Goal: Task Accomplishment & Management: Use online tool/utility

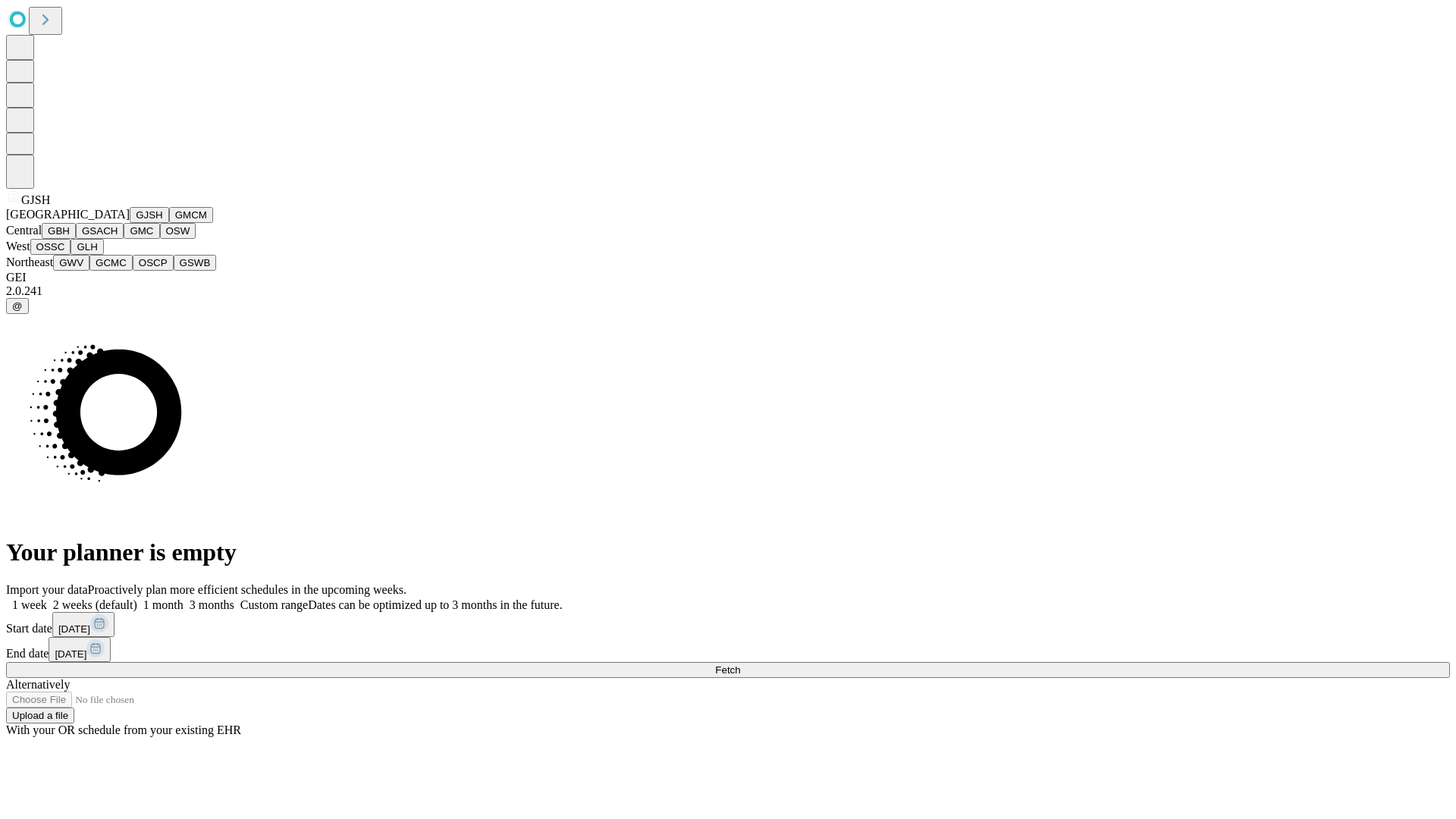
click at [130, 223] on button "GJSH" at bounding box center [150, 215] width 39 height 16
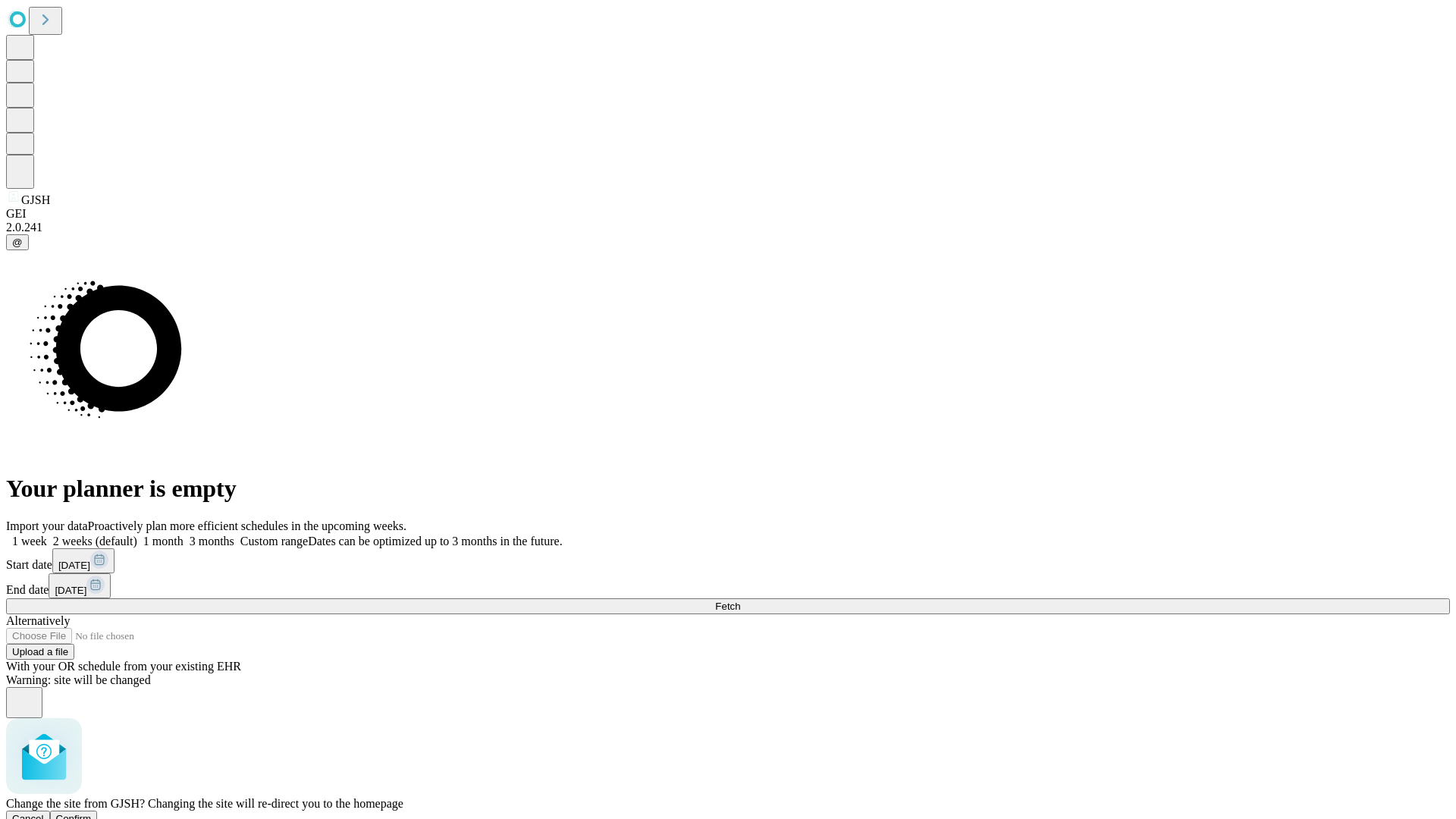
click at [92, 813] on span "Confirm" at bounding box center [74, 818] width 36 height 12
click at [183, 535] on label "1 month" at bounding box center [160, 541] width 46 height 13
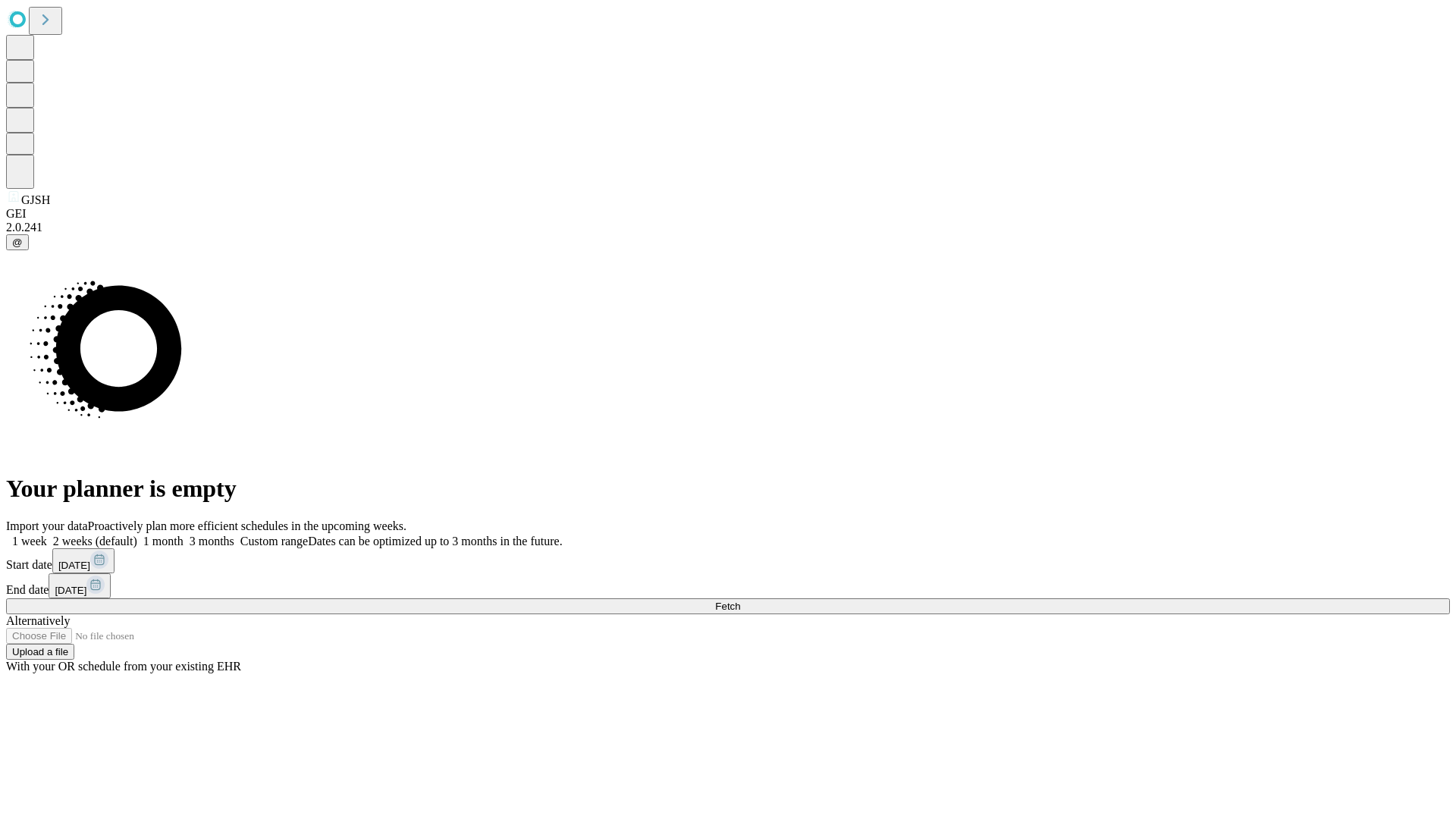
click at [740, 601] on span "Fetch" at bounding box center [727, 606] width 25 height 12
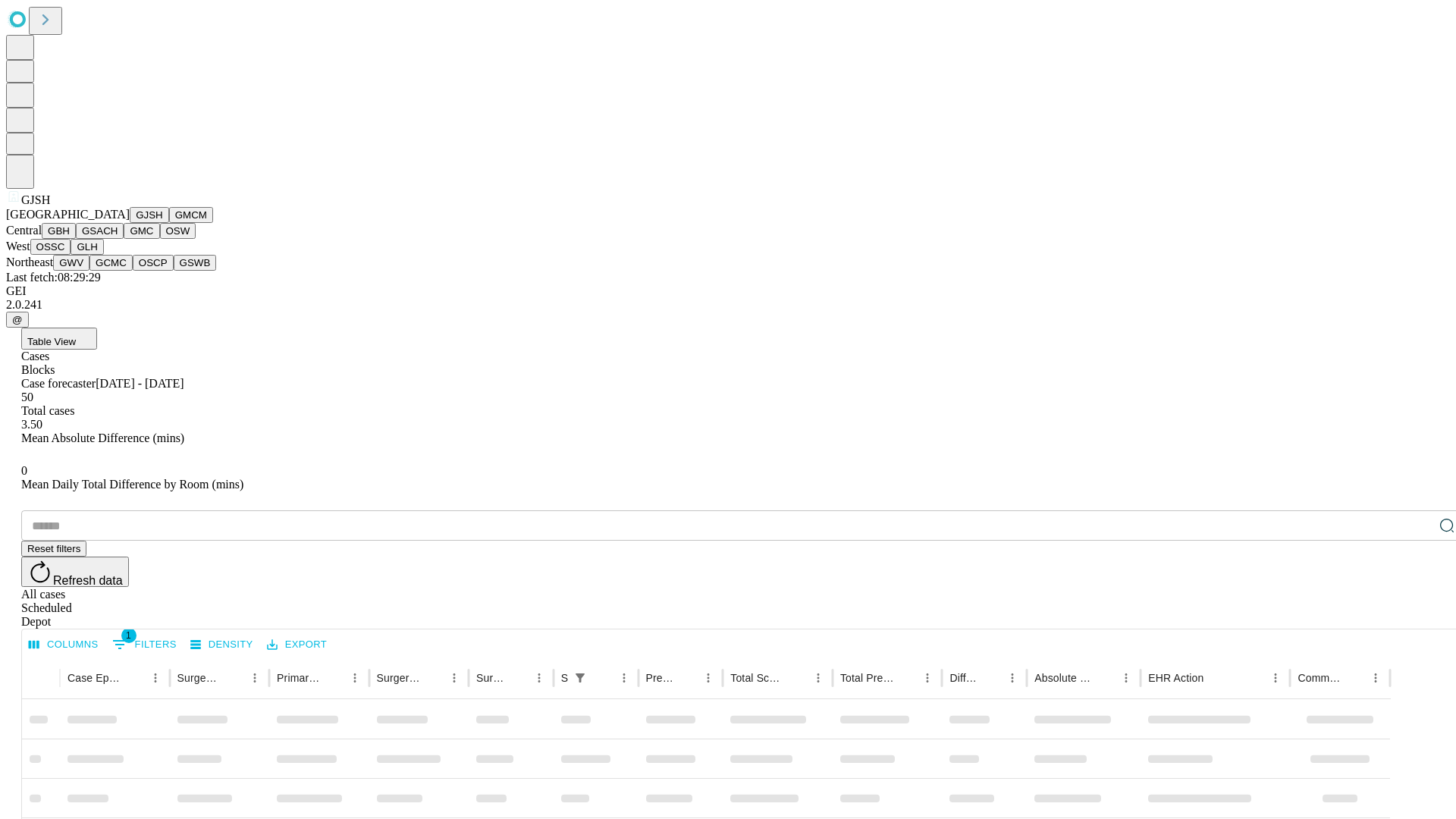
click at [169, 223] on button "GMCM" at bounding box center [191, 215] width 44 height 16
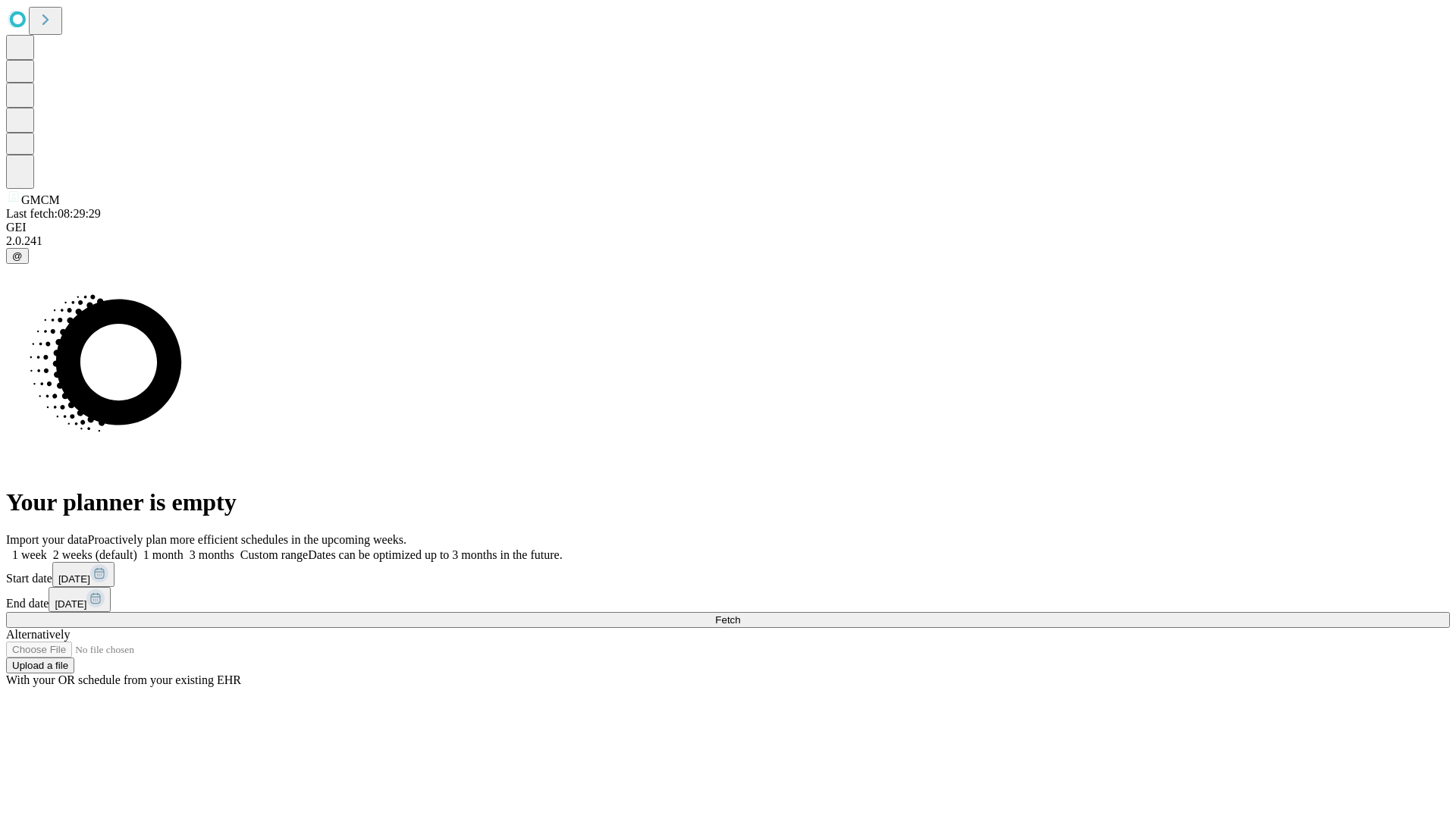
click at [183, 548] on label "1 month" at bounding box center [160, 554] width 46 height 13
click at [740, 615] on span "Fetch" at bounding box center [727, 620] width 25 height 12
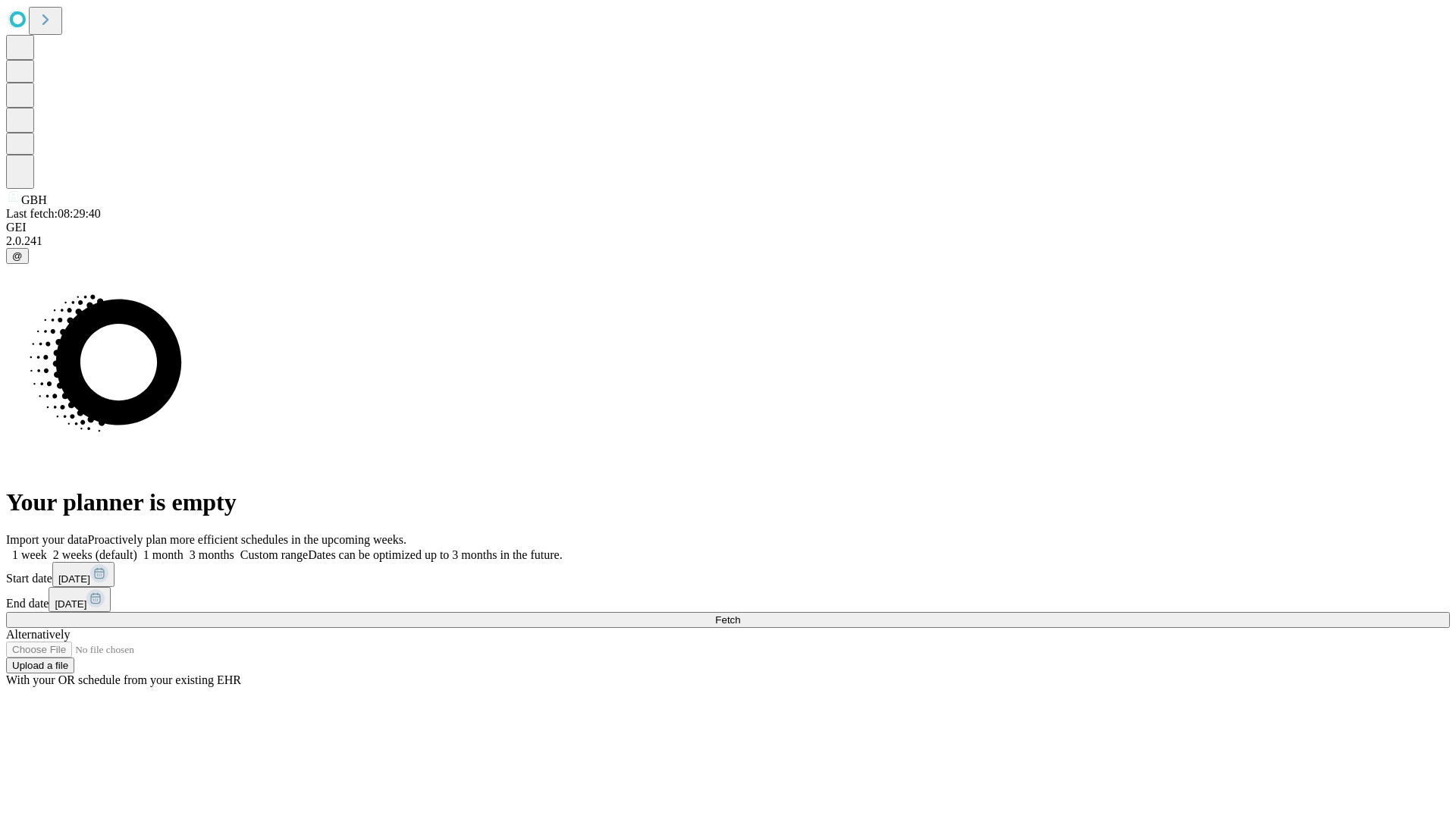
click at [183, 548] on label "1 month" at bounding box center [160, 554] width 46 height 13
click at [740, 615] on span "Fetch" at bounding box center [727, 620] width 25 height 12
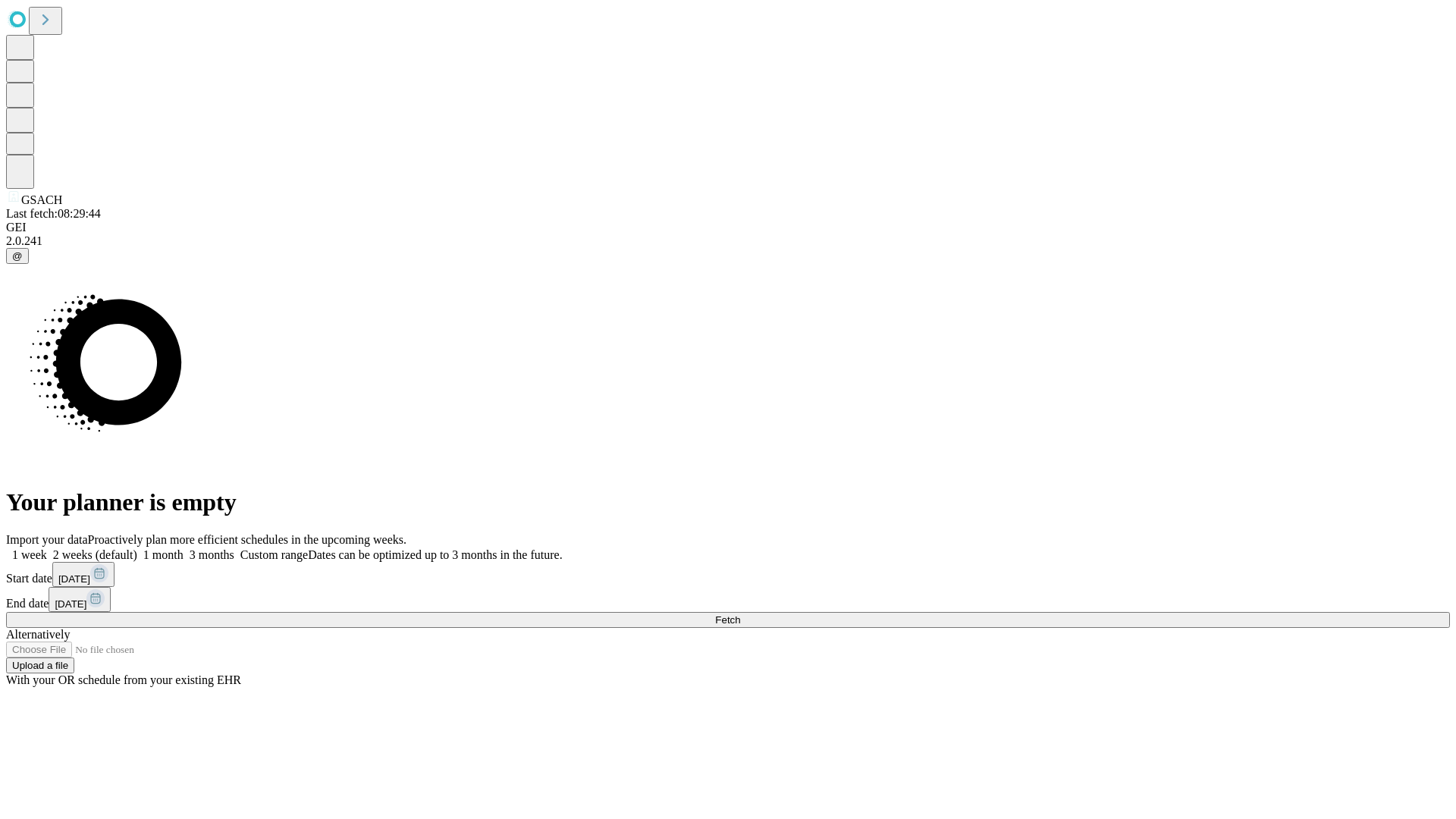
click at [183, 548] on label "1 month" at bounding box center [160, 554] width 46 height 13
click at [740, 615] on span "Fetch" at bounding box center [727, 620] width 25 height 12
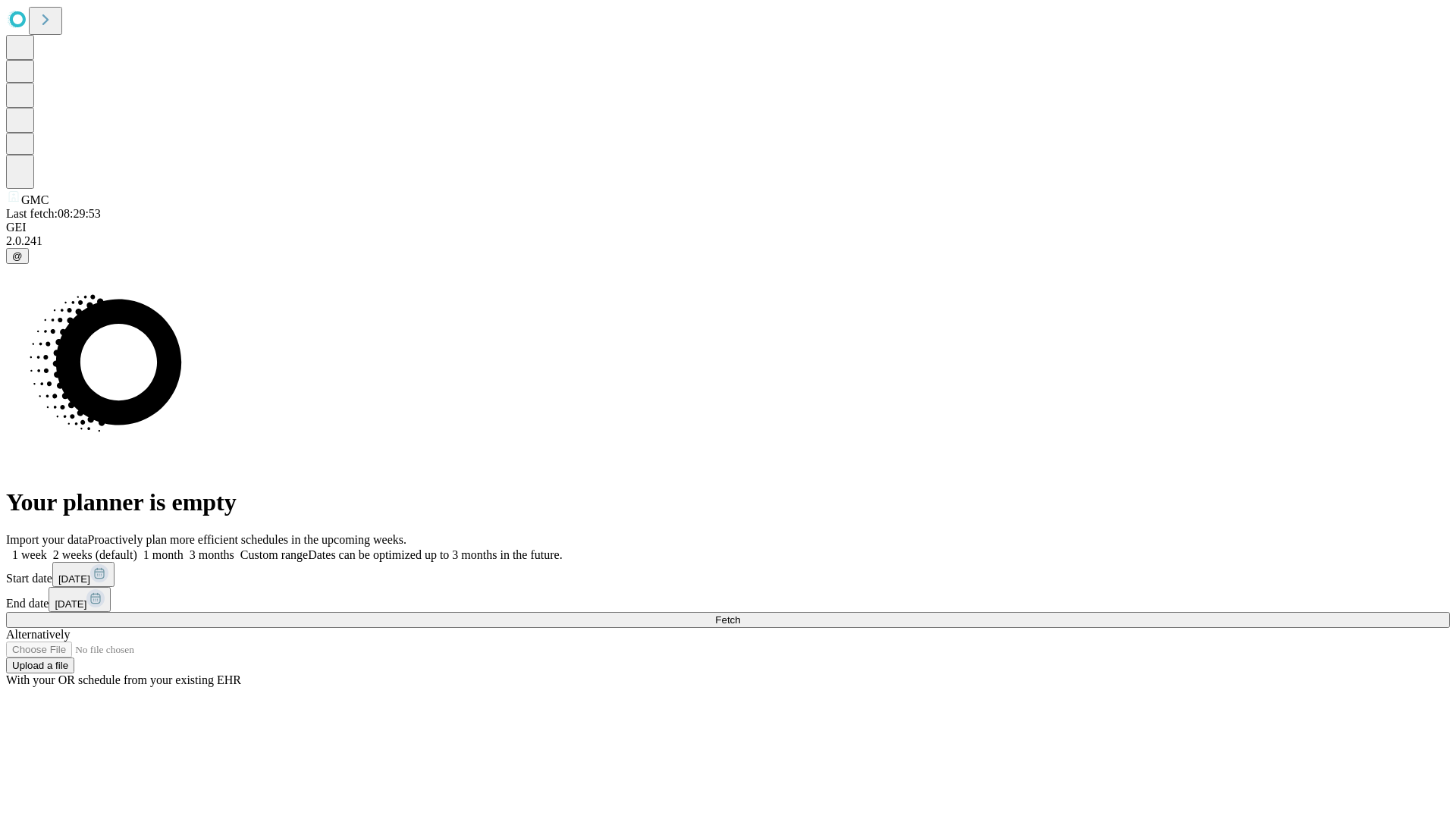
click at [183, 548] on label "1 month" at bounding box center [160, 554] width 46 height 13
click at [740, 615] on span "Fetch" at bounding box center [727, 620] width 25 height 12
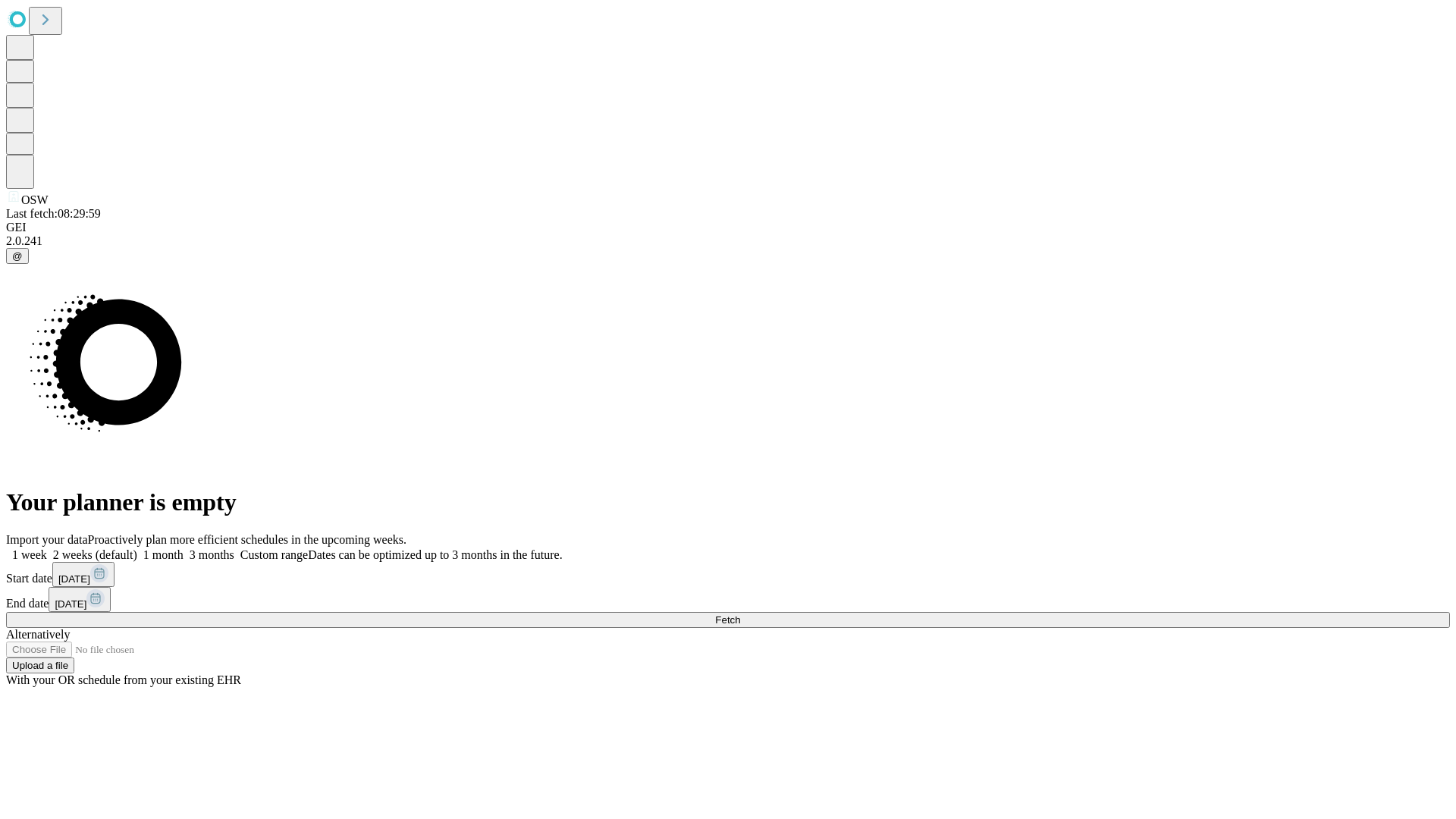
click at [183, 548] on label "1 month" at bounding box center [160, 554] width 46 height 13
click at [740, 615] on span "Fetch" at bounding box center [727, 620] width 25 height 12
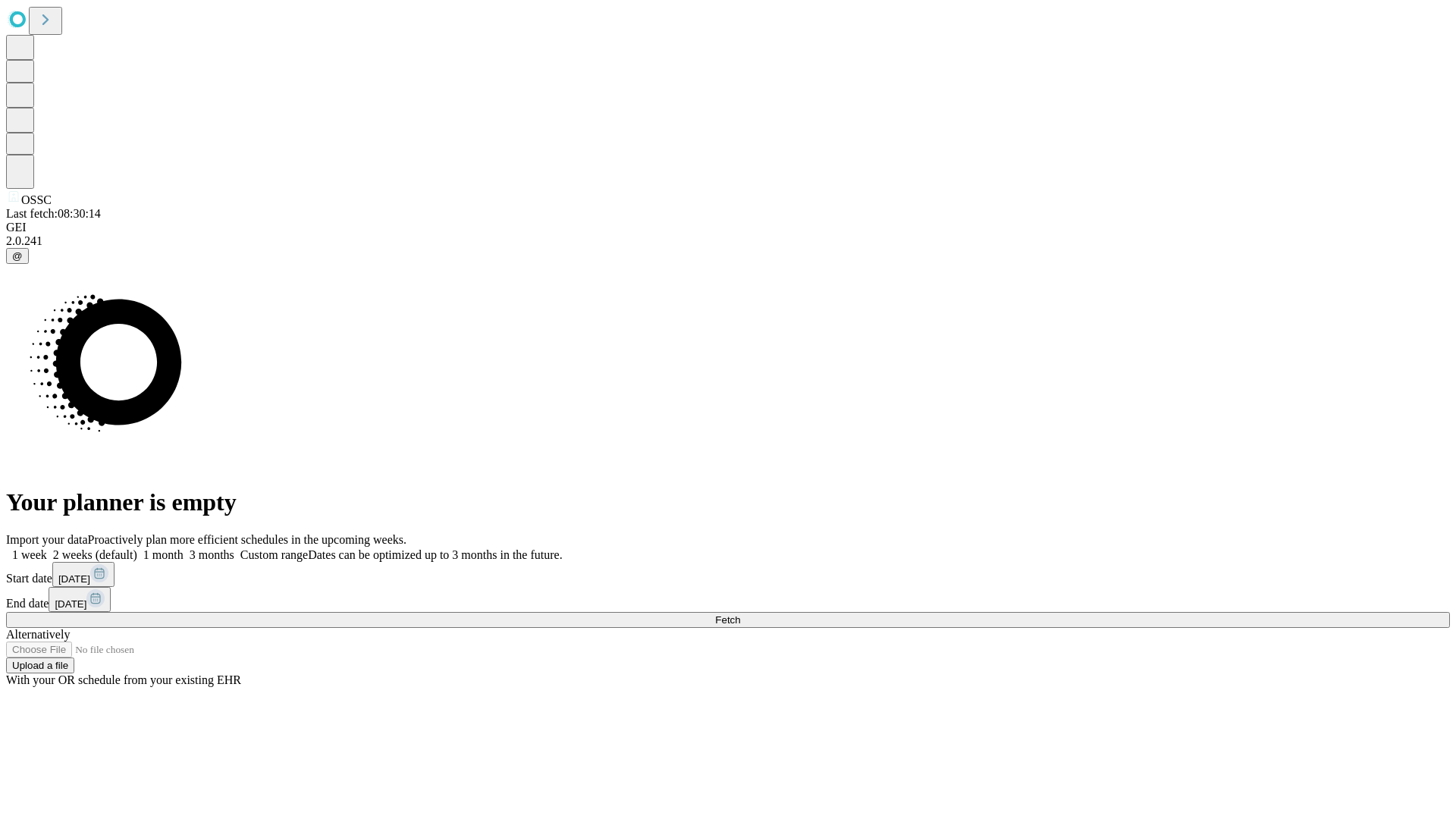
click at [183, 548] on label "1 month" at bounding box center [160, 554] width 46 height 13
click at [740, 615] on span "Fetch" at bounding box center [727, 620] width 25 height 12
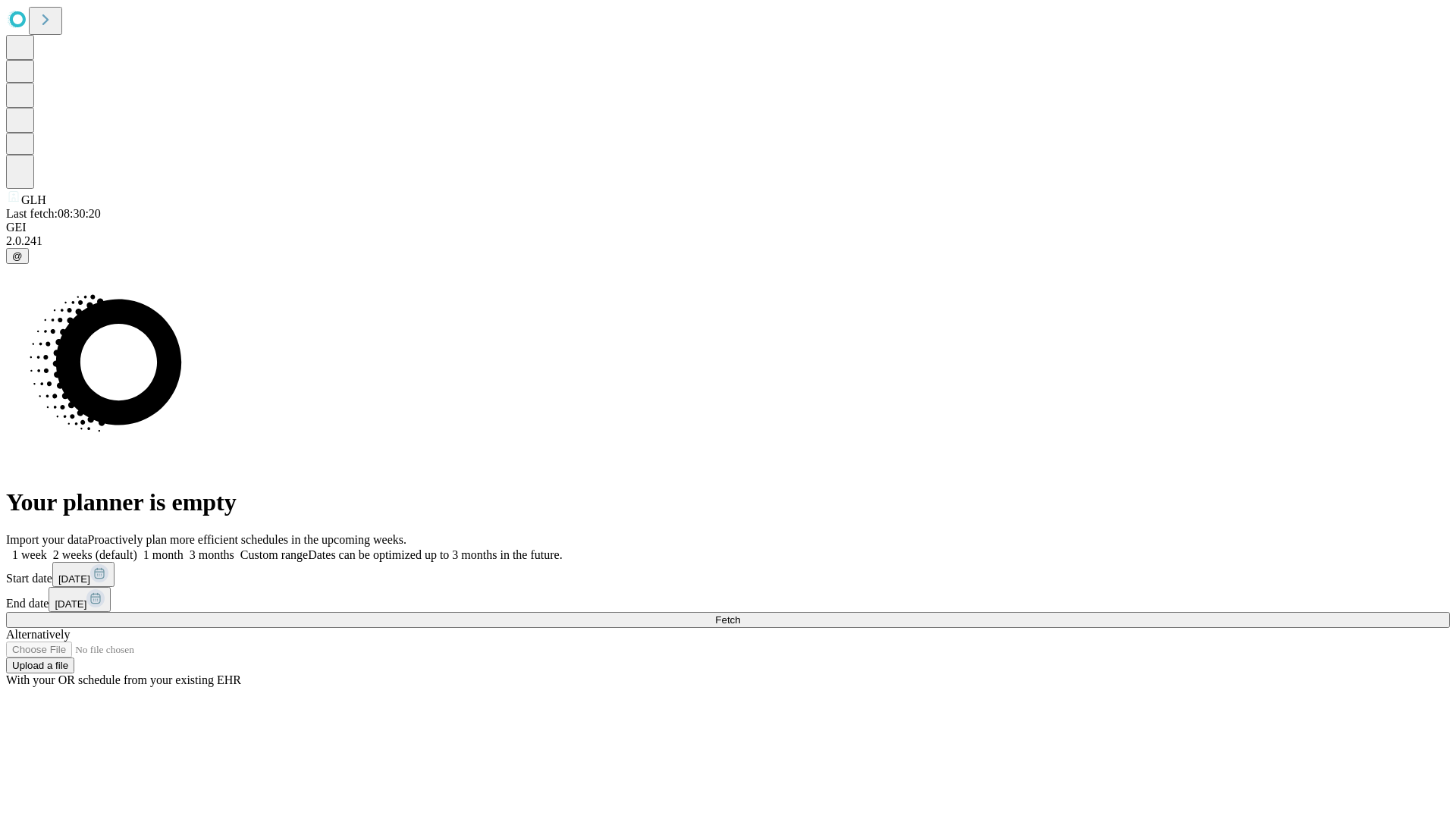
click at [183, 548] on label "1 month" at bounding box center [160, 554] width 46 height 13
click at [740, 615] on span "Fetch" at bounding box center [727, 620] width 25 height 12
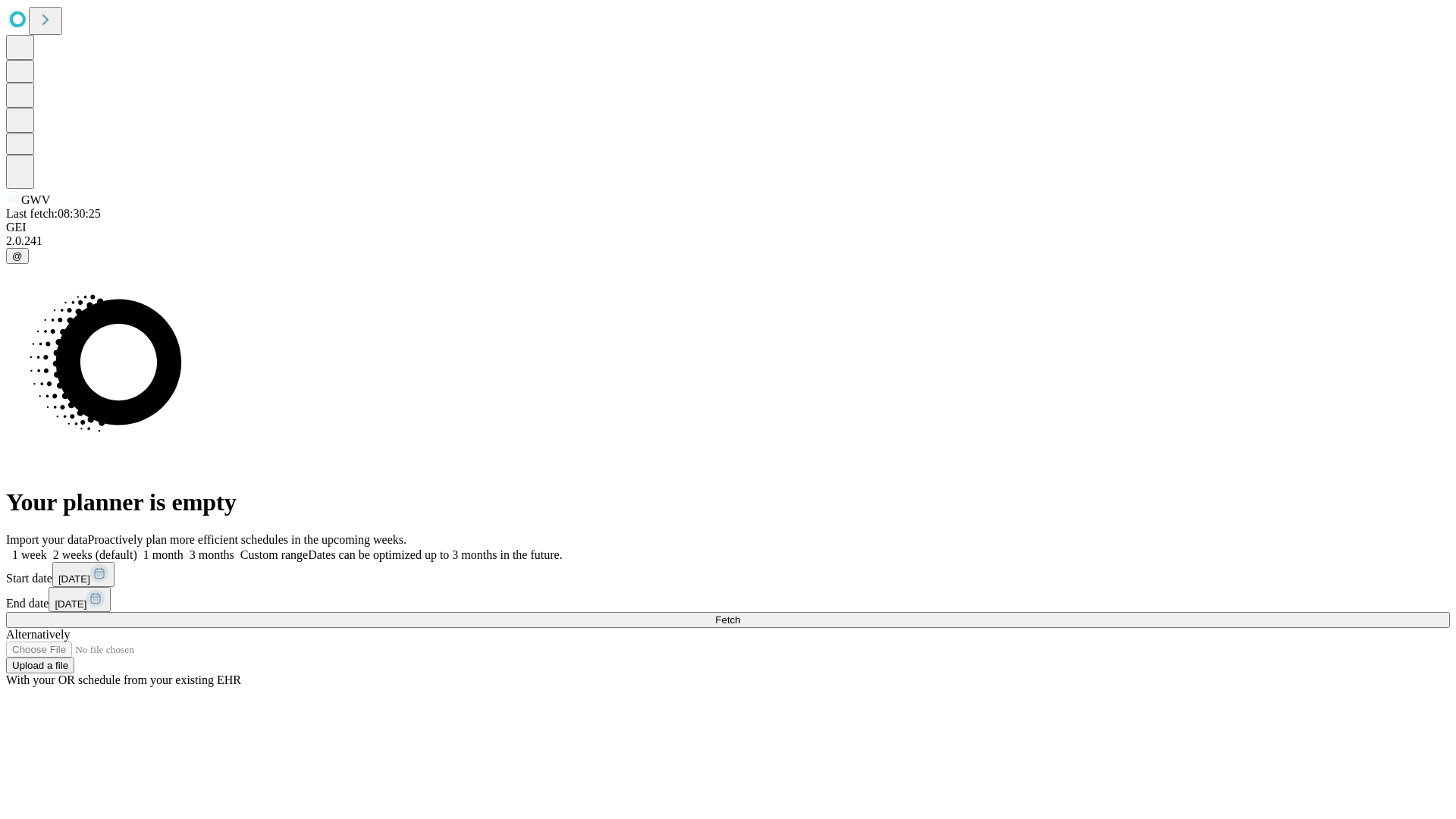
click at [183, 548] on label "1 month" at bounding box center [160, 554] width 46 height 13
click at [740, 615] on span "Fetch" at bounding box center [727, 620] width 25 height 12
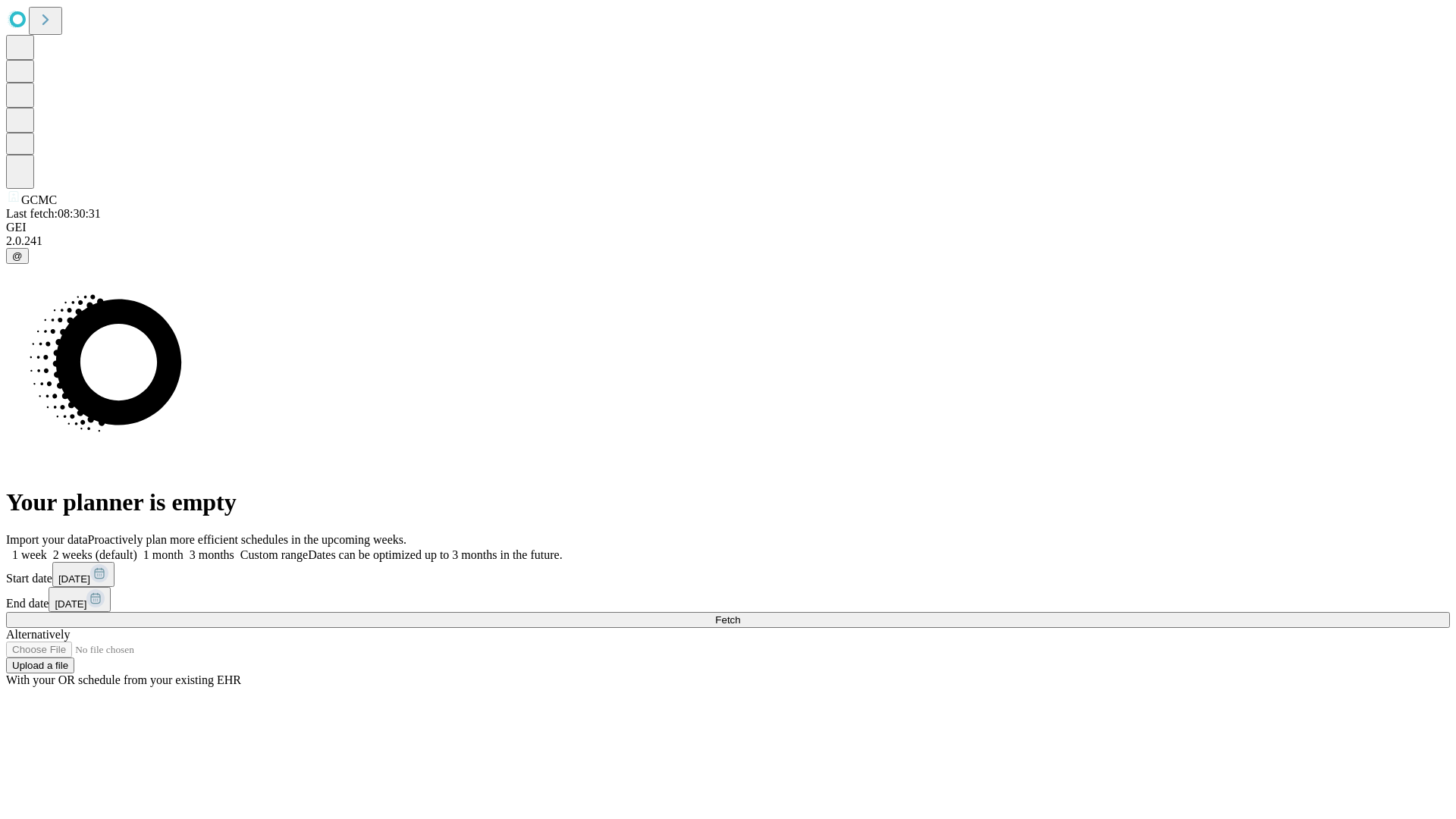
click at [183, 548] on label "1 month" at bounding box center [160, 554] width 46 height 13
click at [740, 615] on span "Fetch" at bounding box center [727, 620] width 25 height 12
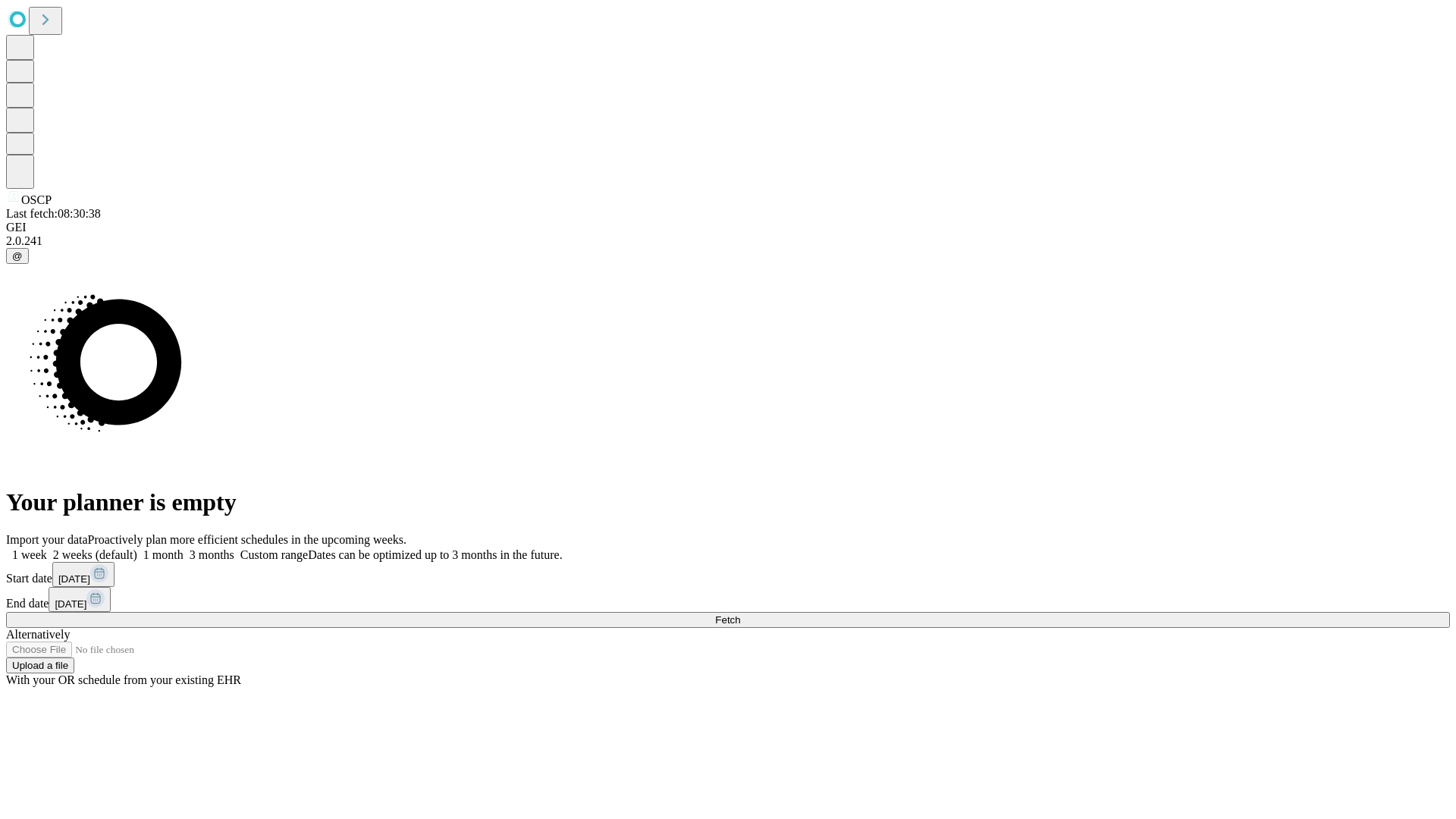
click at [183, 548] on label "1 month" at bounding box center [160, 554] width 46 height 13
click at [740, 615] on span "Fetch" at bounding box center [727, 620] width 25 height 12
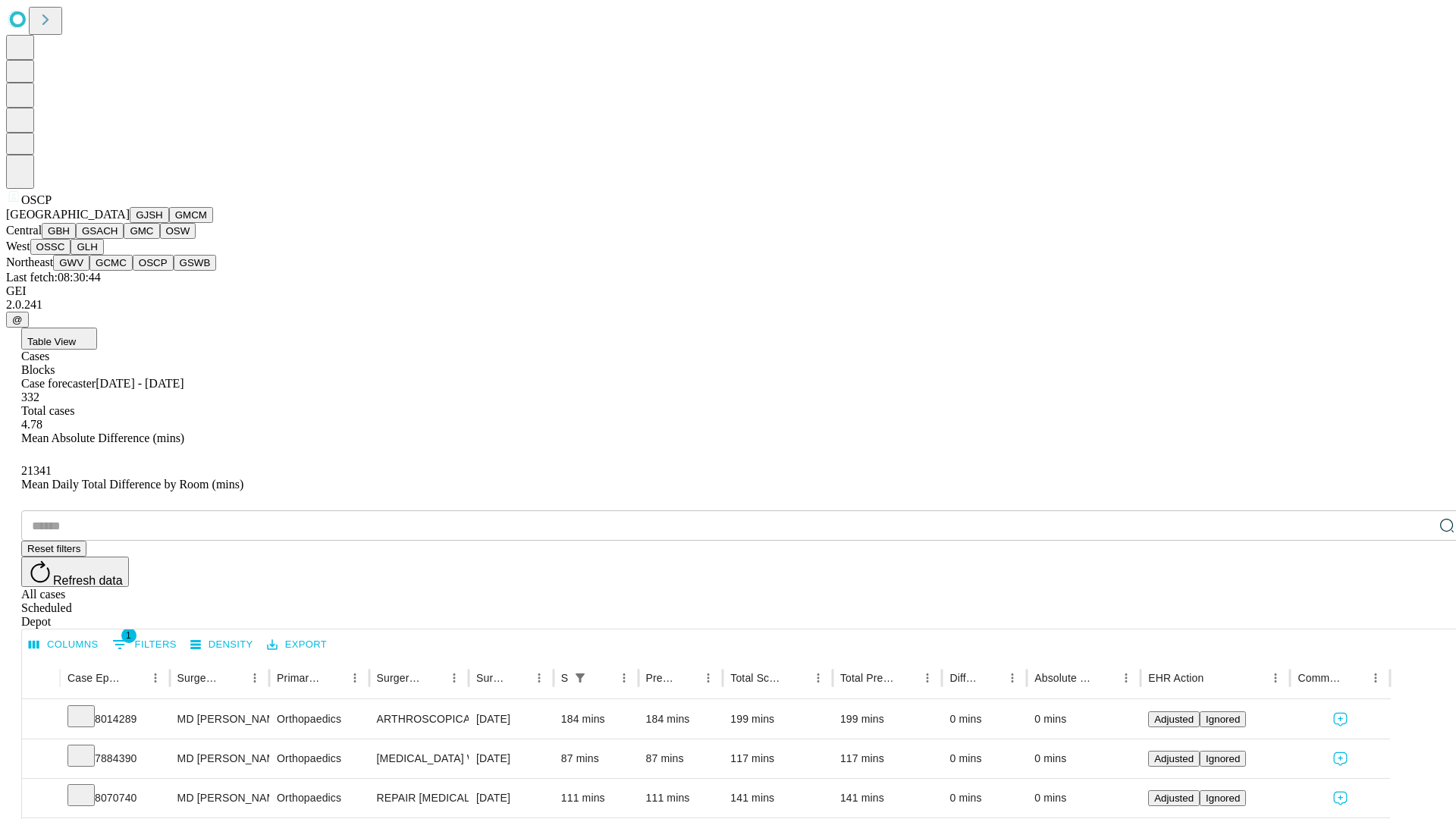
click at [174, 271] on button "GSWB" at bounding box center [195, 262] width 43 height 16
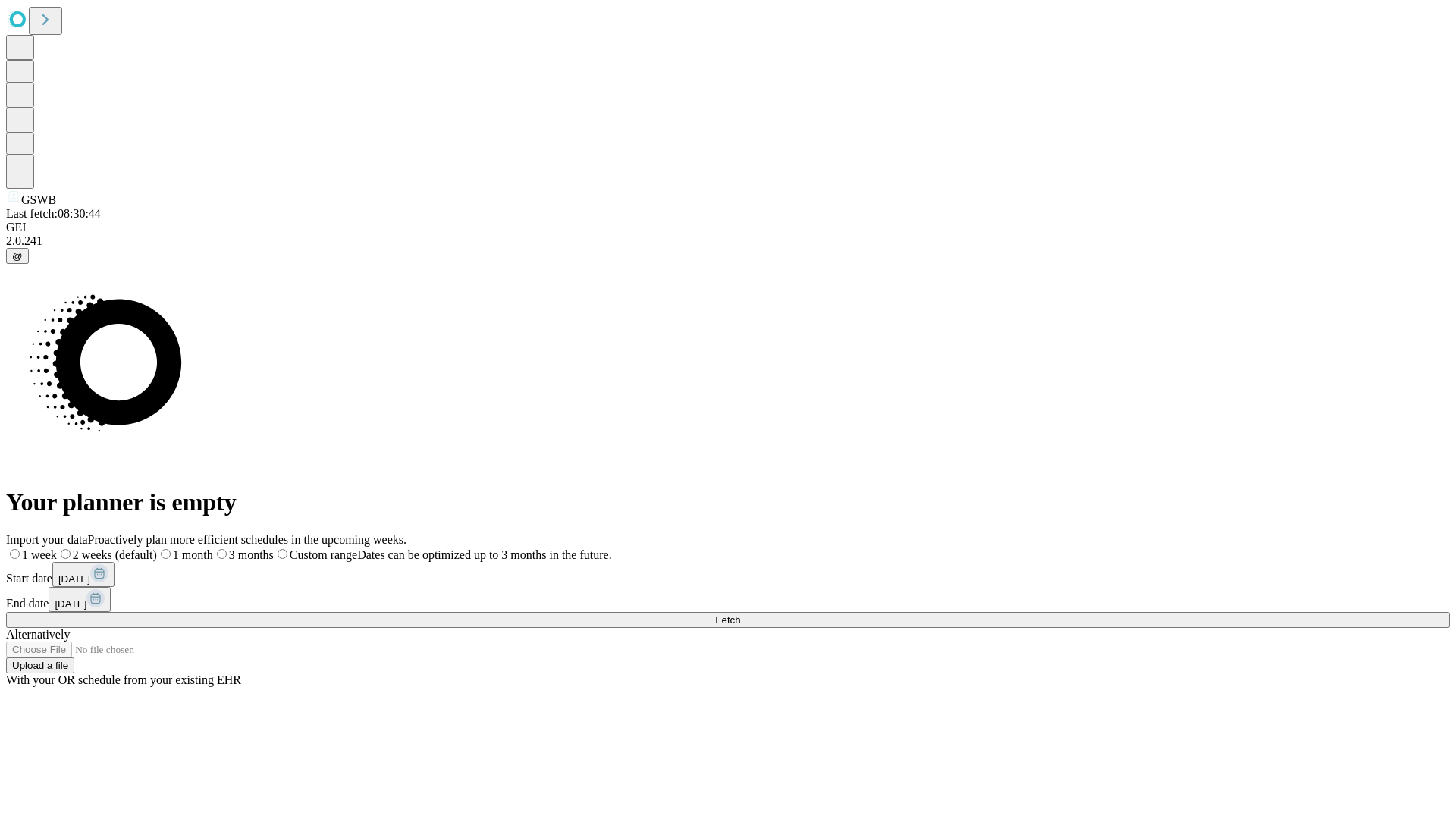
click at [740, 615] on span "Fetch" at bounding box center [727, 620] width 25 height 12
